Goal: Task Accomplishment & Management: Manage account settings

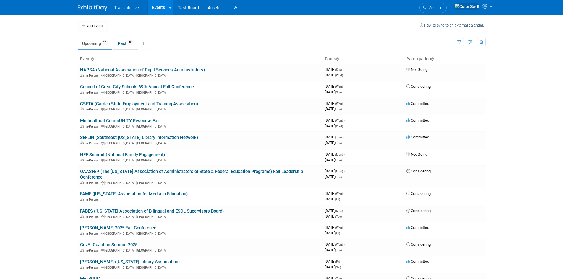
click at [123, 41] on link "Past 48" at bounding box center [125, 43] width 24 height 11
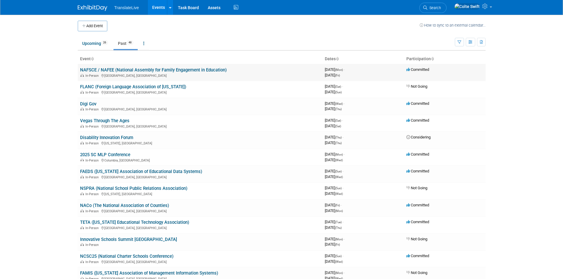
click at [116, 69] on link "NAFSCE / NAFEE (National Assembly for Family Engagement in Education)" at bounding box center [153, 69] width 146 height 5
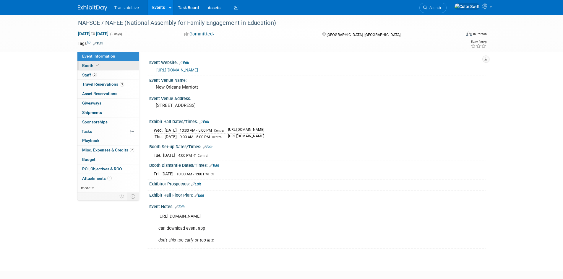
click at [111, 67] on link "Booth" at bounding box center [107, 65] width 61 height 9
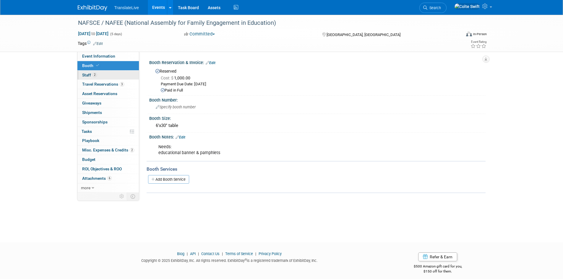
click at [106, 75] on link "2 Staff 2" at bounding box center [107, 75] width 61 height 9
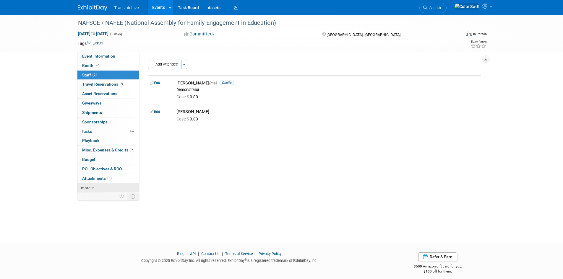
click at [109, 187] on link "more" at bounding box center [107, 187] width 61 height 9
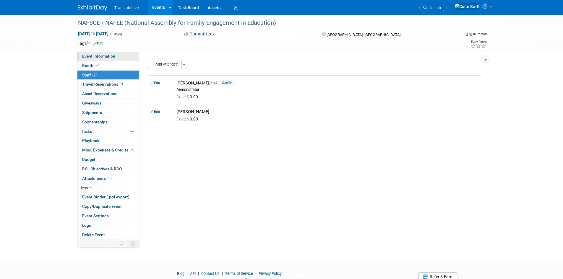
click at [100, 56] on span "Event Information" at bounding box center [98, 56] width 33 height 5
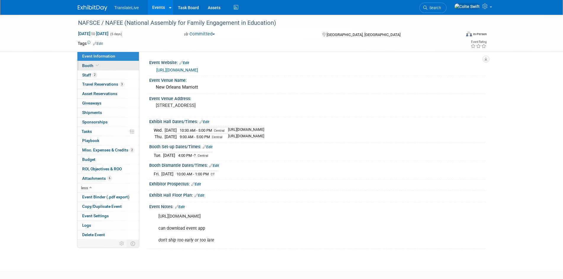
click at [107, 63] on link "Booth" at bounding box center [107, 65] width 61 height 9
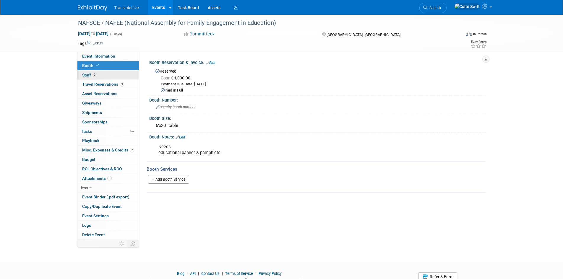
click at [109, 74] on link "2 Staff 2" at bounding box center [107, 75] width 61 height 9
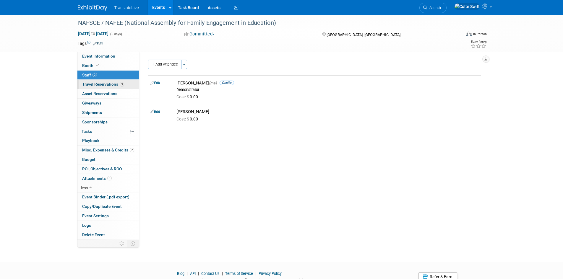
click at [108, 84] on span "Travel Reservations 3" at bounding box center [103, 84] width 42 height 5
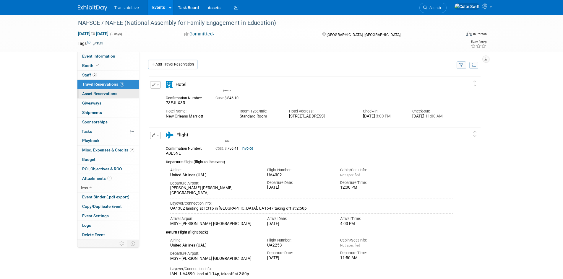
click at [109, 93] on span "Asset Reservations 0" at bounding box center [99, 93] width 35 height 5
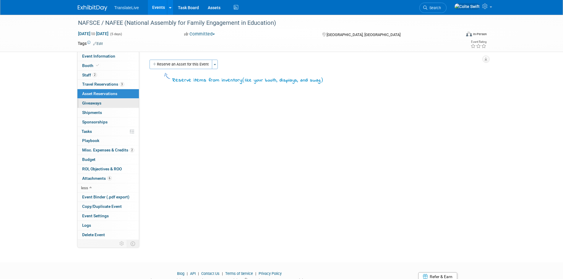
click at [108, 103] on link "0 Giveaways 0" at bounding box center [107, 103] width 61 height 9
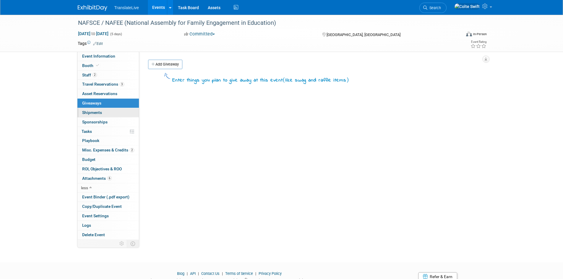
click at [106, 114] on link "0 Shipments 0" at bounding box center [107, 112] width 61 height 9
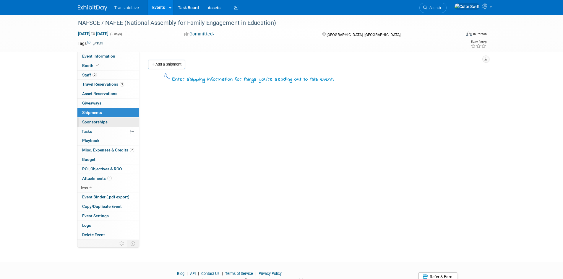
click at [106, 122] on span "Sponsorships 0" at bounding box center [94, 122] width 25 height 5
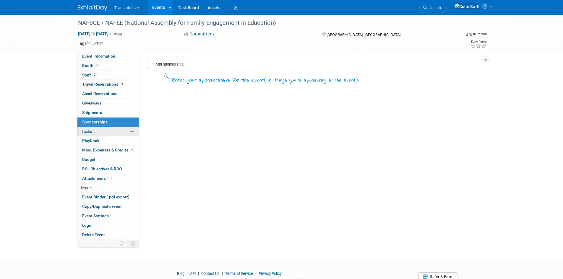
click at [103, 133] on link "0% Tasks 0%" at bounding box center [107, 131] width 61 height 9
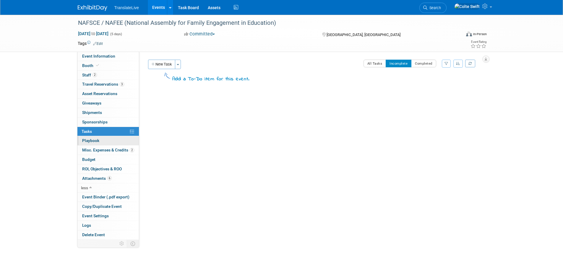
click at [102, 141] on link "0 Playbook 0" at bounding box center [107, 140] width 61 height 9
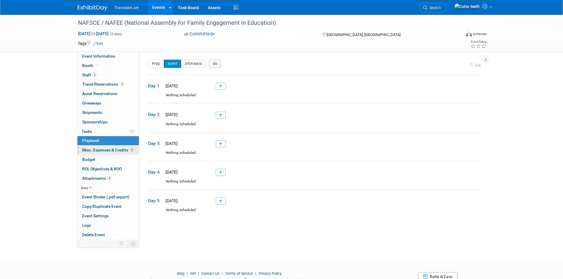
click at [102, 148] on span "Misc. Expenses & Credits 2" at bounding box center [108, 150] width 52 height 5
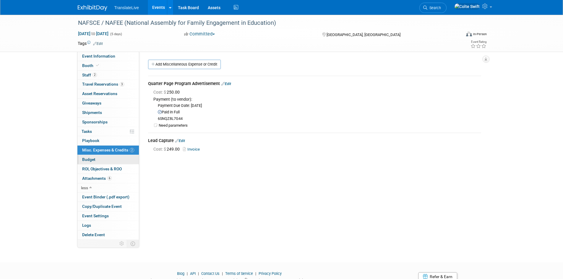
click at [105, 159] on link "Budget" at bounding box center [107, 159] width 61 height 9
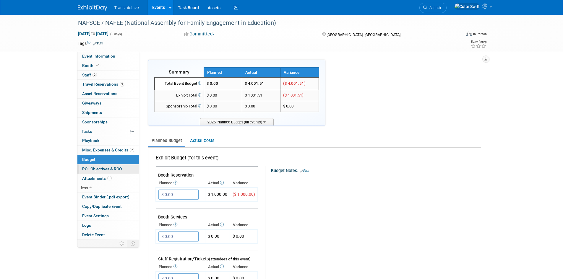
click at [105, 169] on span "ROI, Objectives & ROO 0" at bounding box center [102, 169] width 40 height 5
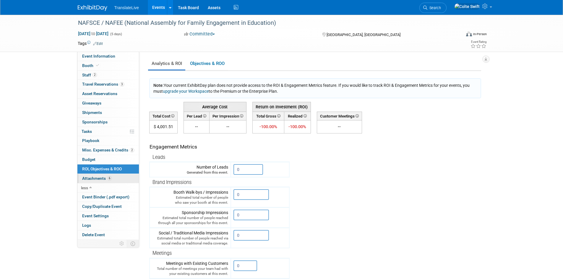
click at [99, 178] on span "Attachments 6" at bounding box center [97, 178] width 30 height 5
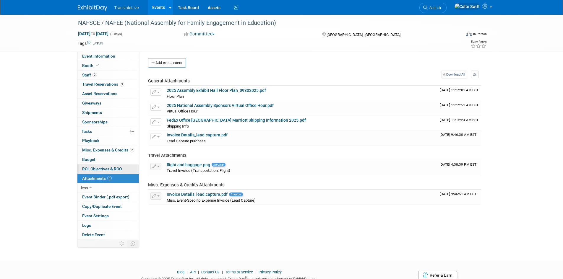
scroll to position [25, 0]
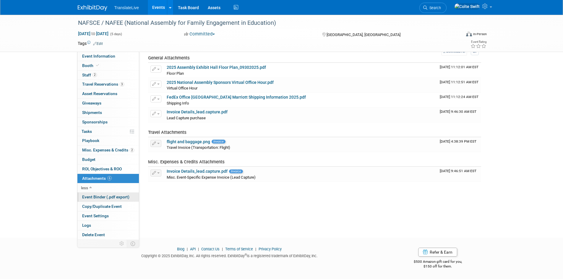
click at [107, 196] on span "Event Binder (.pdf export)" at bounding box center [105, 197] width 47 height 5
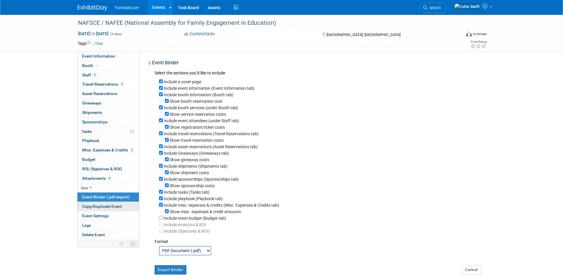
click at [105, 207] on span "Copy/Duplicate Event" at bounding box center [102, 206] width 40 height 5
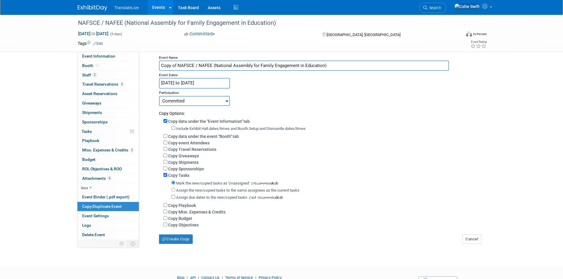
scroll to position [56, 0]
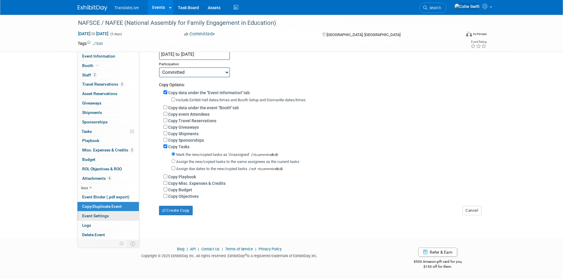
click at [103, 216] on span "Event Settings" at bounding box center [95, 215] width 27 height 5
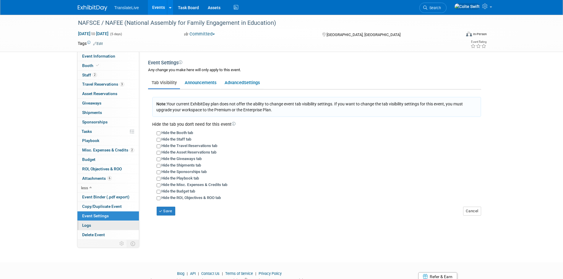
click at [100, 226] on link "Logs" at bounding box center [107, 225] width 61 height 9
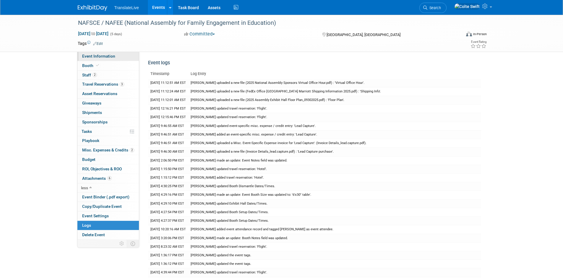
click at [105, 56] on span "Event Information" at bounding box center [98, 56] width 33 height 5
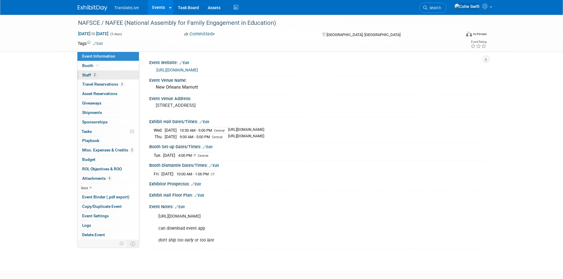
click at [97, 76] on link "2 Staff 2" at bounding box center [107, 75] width 61 height 9
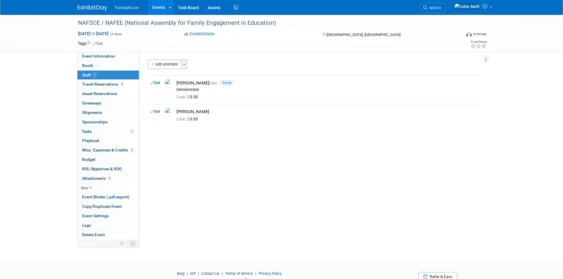
click at [185, 63] on button "Toggle Dropdown" at bounding box center [184, 64] width 6 height 9
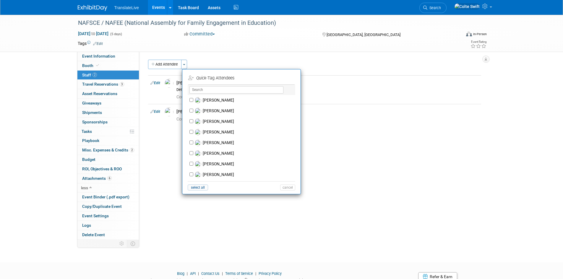
click at [161, 159] on div "Event Website: Edit https://www.engageassembly.org/ Event Venue Name: New Orlea…" at bounding box center [312, 146] width 346 height 188
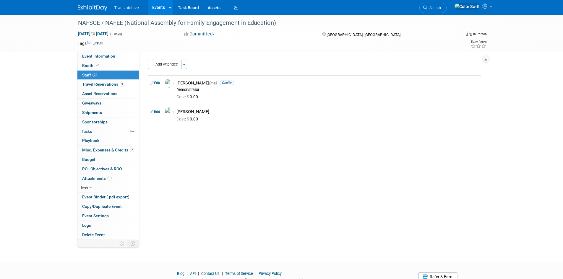
click at [123, 243] on icon at bounding box center [121, 244] width 4 height 4
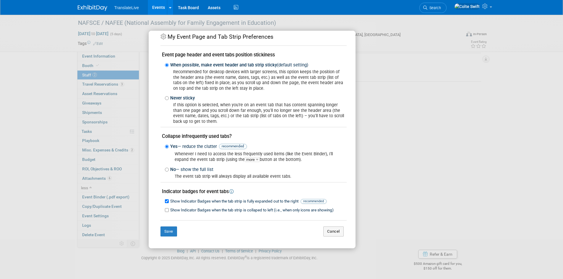
scroll to position [25, 0]
drag, startPoint x: 327, startPoint y: 234, endPoint x: 324, endPoint y: 209, distance: 25.1
click at [327, 233] on button "Cancel" at bounding box center [333, 231] width 20 height 10
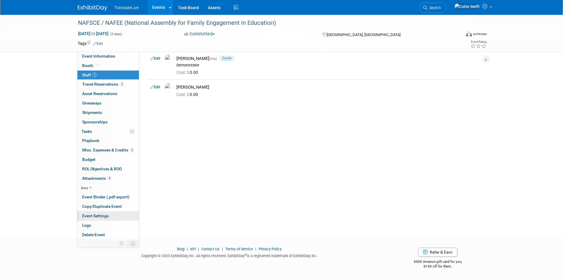
click at [100, 216] on span "Event Settings" at bounding box center [95, 215] width 27 height 5
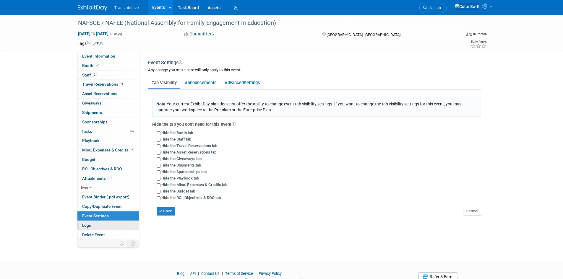
click at [99, 225] on link "Logs" at bounding box center [107, 225] width 61 height 9
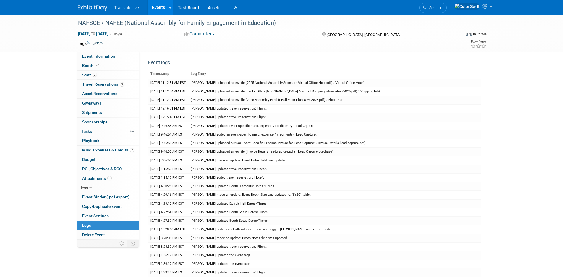
click at [158, 9] on link "Events" at bounding box center [159, 7] width 22 height 15
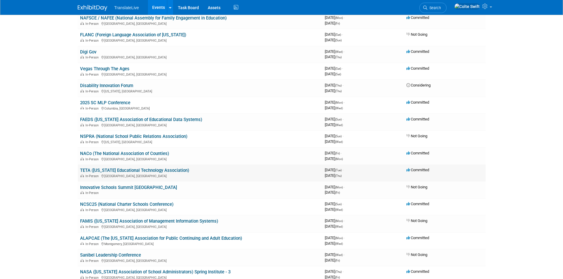
scroll to position [59, 0]
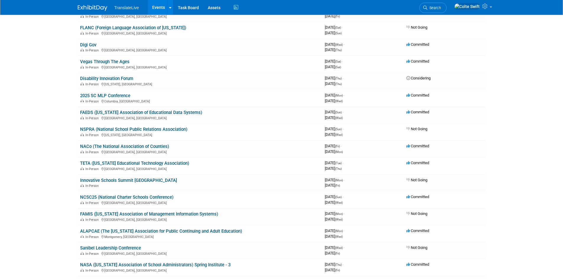
drag, startPoint x: 168, startPoint y: 162, endPoint x: 165, endPoint y: 162, distance: 3.3
click at [167, 162] on link "TETA ([US_STATE] Educational Technology Association)" at bounding box center [134, 163] width 109 height 5
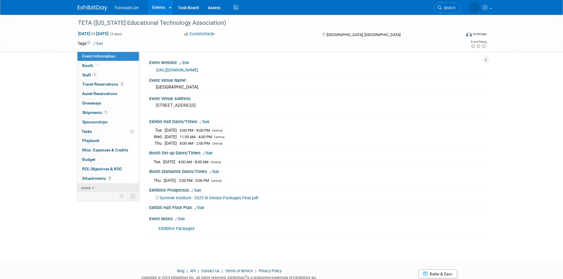
click at [96, 190] on link "more" at bounding box center [107, 187] width 61 height 9
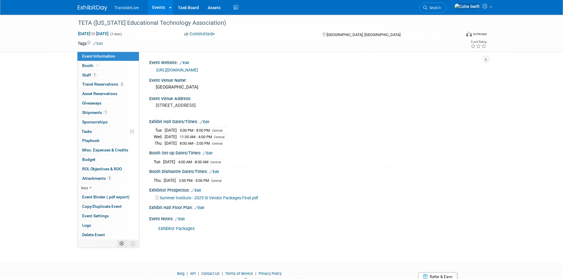
click at [123, 243] on icon at bounding box center [121, 244] width 4 height 4
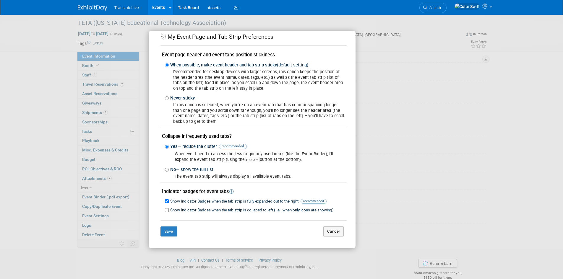
scroll to position [25, 0]
drag, startPoint x: 323, startPoint y: 234, endPoint x: 320, endPoint y: 233, distance: 3.3
click at [323, 234] on button "Cancel" at bounding box center [333, 231] width 20 height 10
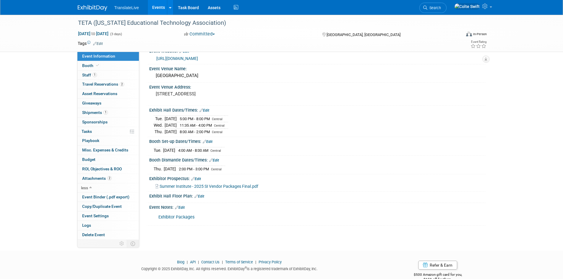
scroll to position [0, 0]
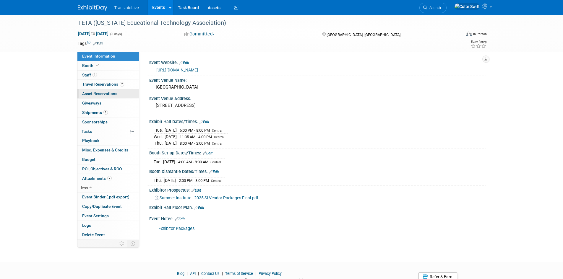
click at [118, 94] on link "0 Asset Reservations 0" at bounding box center [107, 93] width 61 height 9
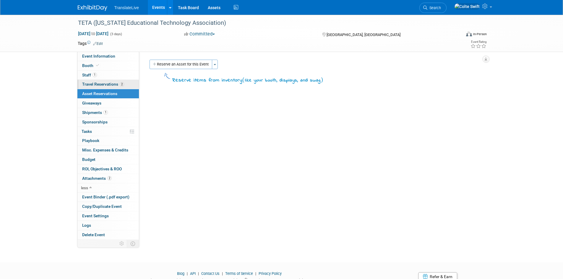
click at [118, 87] on link "2 Travel Reservations 2" at bounding box center [107, 84] width 61 height 9
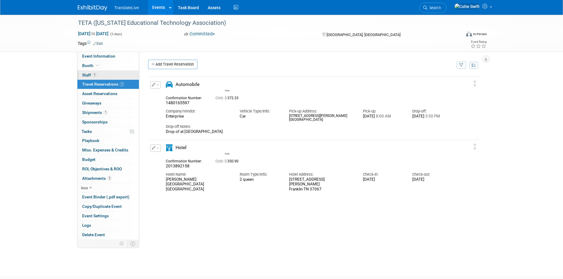
click at [117, 78] on link "1 Staff 1" at bounding box center [107, 75] width 61 height 9
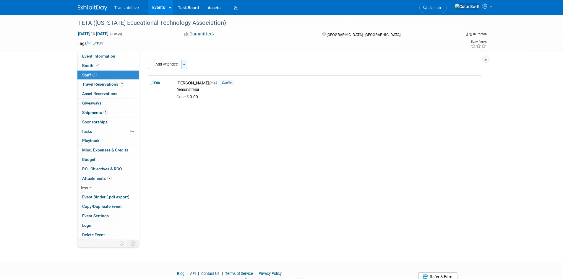
click at [185, 64] on span "button" at bounding box center [184, 64] width 2 height 1
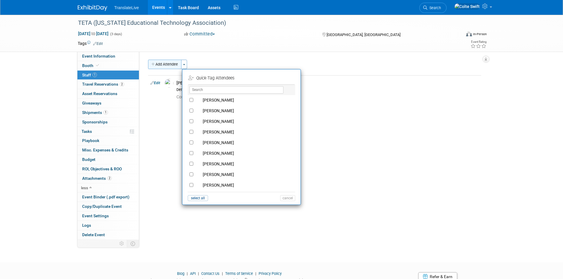
click at [177, 66] on button "Add Attendee" at bounding box center [164, 64] width 33 height 9
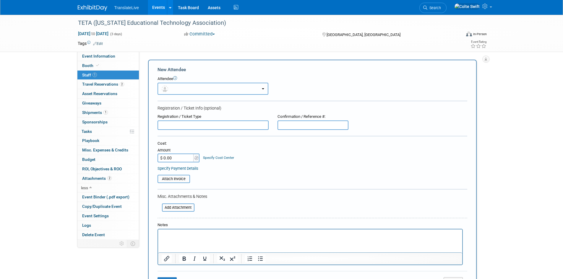
click at [200, 86] on button "button" at bounding box center [212, 89] width 111 height 12
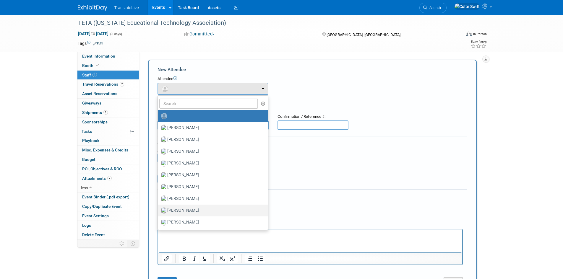
click at [206, 210] on label "[PERSON_NAME]" at bounding box center [211, 210] width 101 height 9
click at [159, 210] on input "[PERSON_NAME]" at bounding box center [157, 210] width 4 height 4
select select "7a17aa9e-763a-4104-88cd-bdc1fcf9f0be"
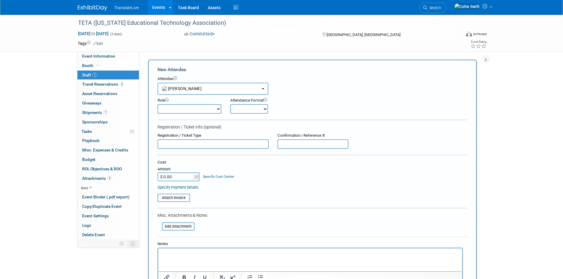
click at [195, 110] on select "Demonstrator Host Planner Presenter Sales Representative Set-up/Dismantle Crew …" at bounding box center [189, 108] width 64 height 9
select select "6"
click at [157, 104] on select "Demonstrator Host Planner Presenter Sales Representative Set-up/Dismantle Crew …" at bounding box center [189, 108] width 64 height 9
click at [253, 105] on select "Onsite Remote" at bounding box center [249, 108] width 38 height 9
select select "2"
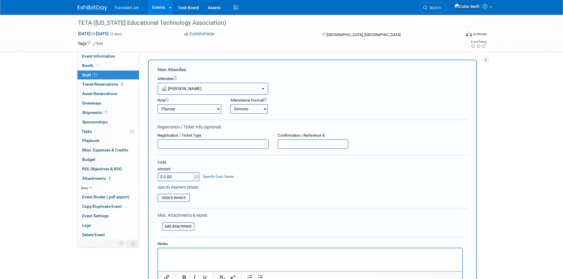
click at [230, 104] on select "Onsite Remote" at bounding box center [249, 108] width 38 height 9
click at [255, 167] on div "Cost: Amount $ 0.00 Specify Cost Center Cost Center -- Not Specified --" at bounding box center [311, 171] width 309 height 22
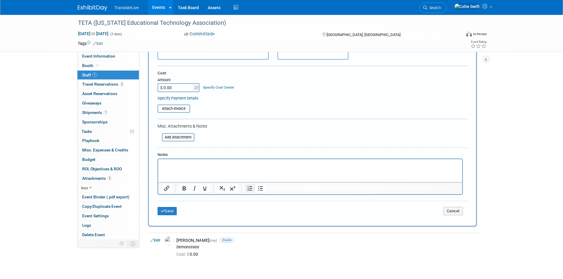
scroll to position [118, 0]
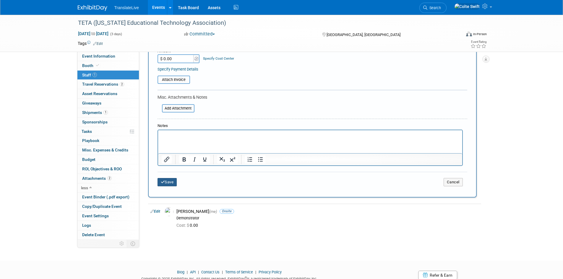
click at [171, 185] on button "Save" at bounding box center [166, 182] width 19 height 8
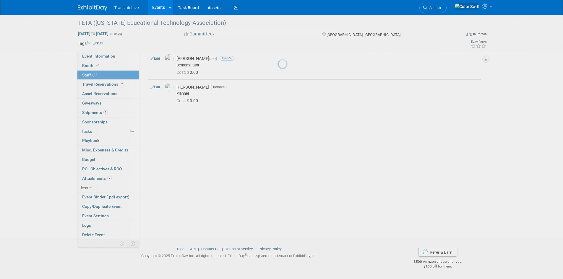
scroll to position [25, 0]
